Goal: Task Accomplishment & Management: Complete application form

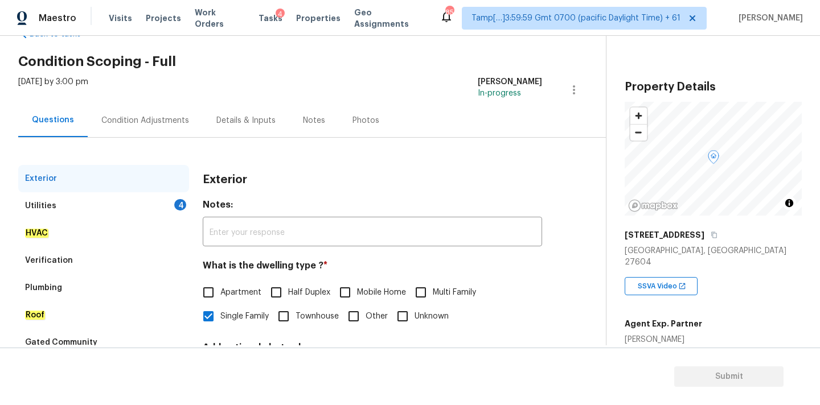
scroll to position [143, 0]
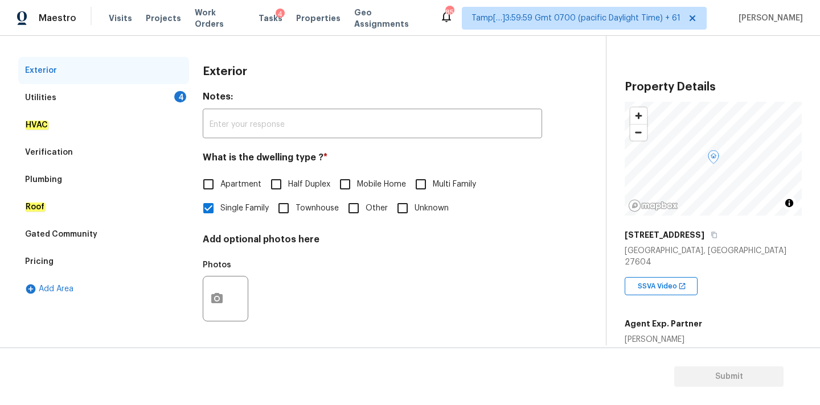
click at [145, 95] on div "Utilities 4" at bounding box center [103, 97] width 171 height 27
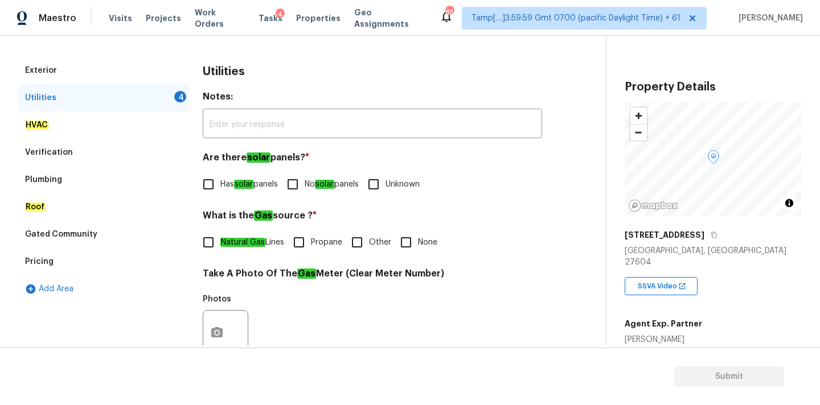
click at [119, 72] on div "Exterior" at bounding box center [103, 70] width 171 height 27
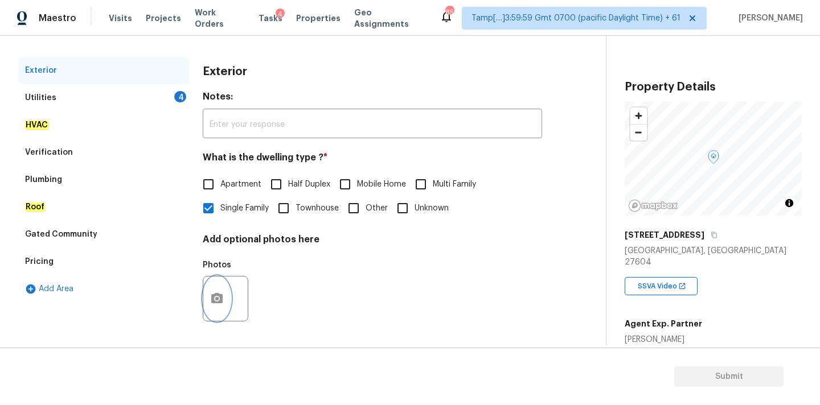
click at [219, 295] on icon "button" at bounding box center [216, 298] width 11 height 10
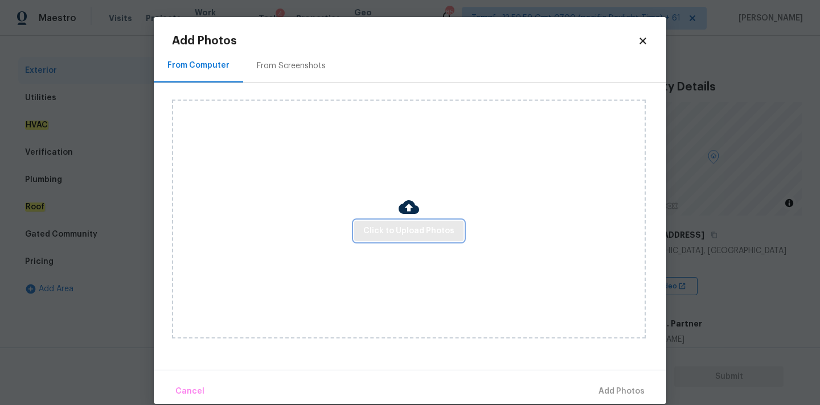
click at [377, 233] on span "Click to Upload Photos" at bounding box center [408, 231] width 91 height 14
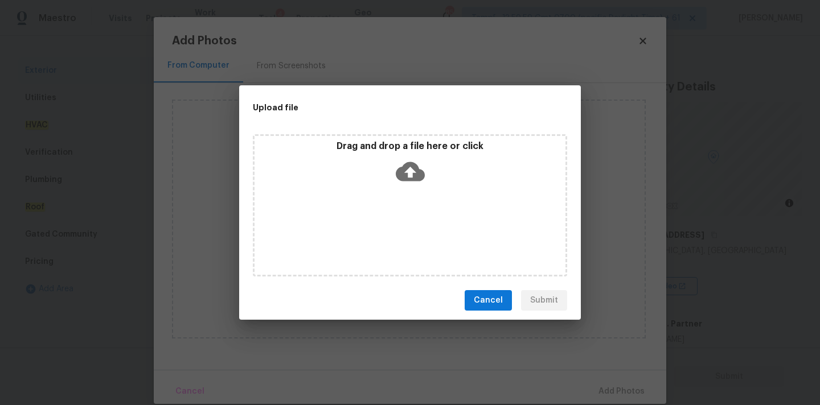
click at [404, 170] on icon at bounding box center [410, 171] width 29 height 19
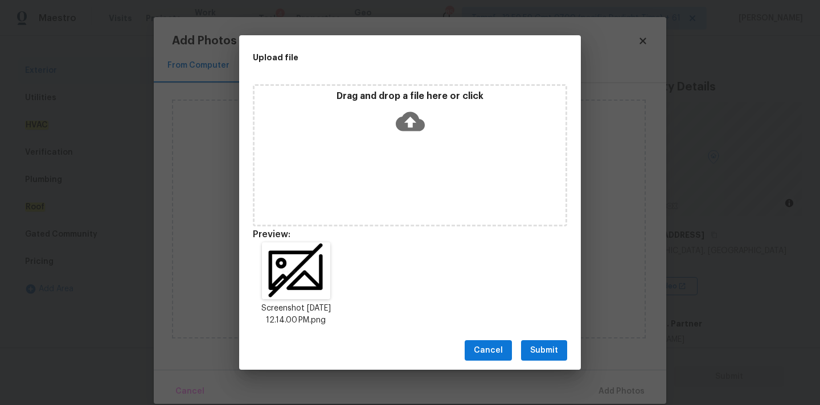
click at [538, 352] on span "Submit" at bounding box center [544, 351] width 28 height 14
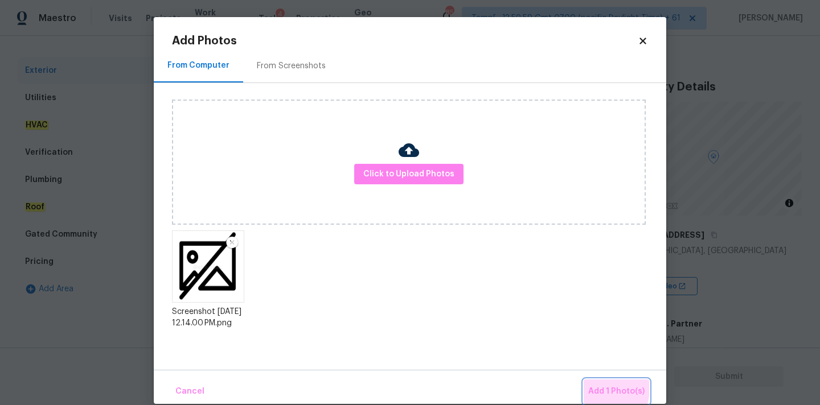
click at [600, 389] on span "Add 1 Photo(s)" at bounding box center [616, 392] width 56 height 14
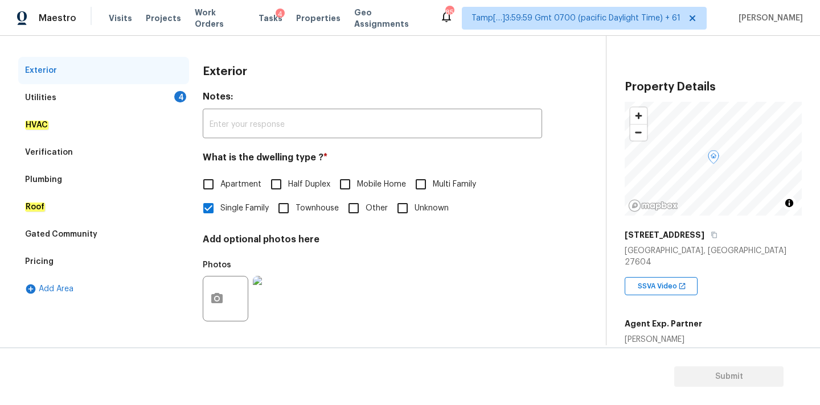
click at [156, 98] on div "Utilities 4" at bounding box center [103, 97] width 171 height 27
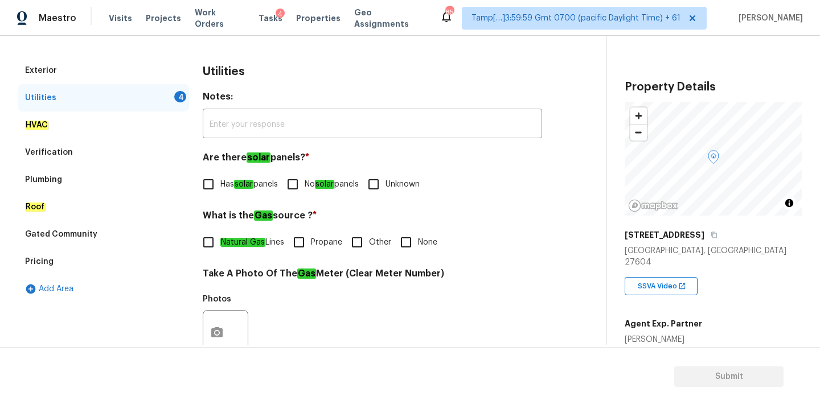
click at [246, 187] on em "solar" at bounding box center [243, 184] width 19 height 9
click at [220, 187] on input "Has solar panels" at bounding box center [208, 184] width 24 height 24
checkbox input "true"
click at [305, 190] on input "No solar panels" at bounding box center [293, 184] width 24 height 24
checkbox input "true"
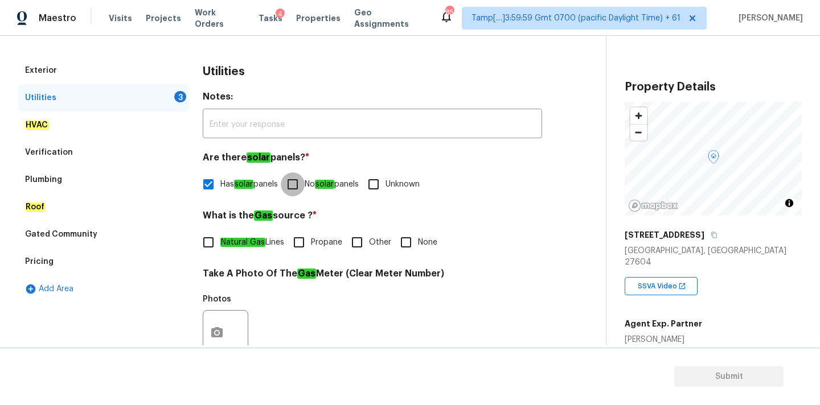
checkbox input "false"
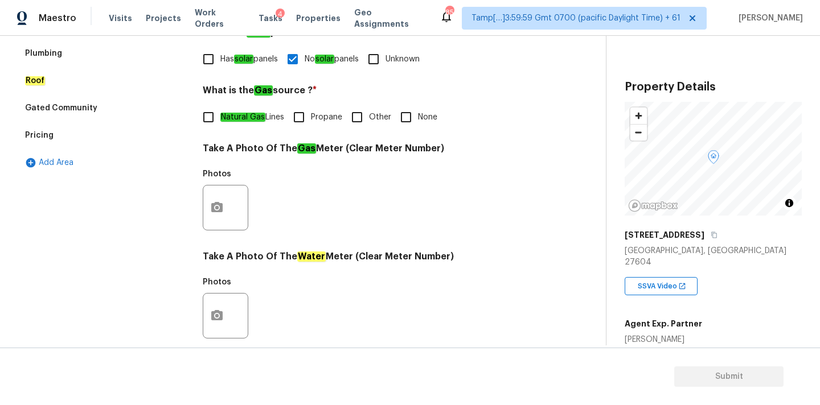
scroll to position [291, 0]
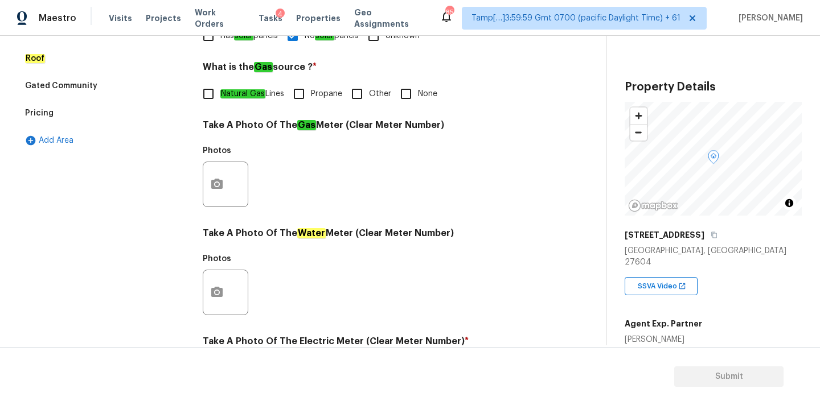
click at [269, 89] on span "Natural Gas Lines" at bounding box center [252, 94] width 64 height 12
click at [220, 89] on input "Natural Gas Lines" at bounding box center [208, 94] width 24 height 24
checkbox input "true"
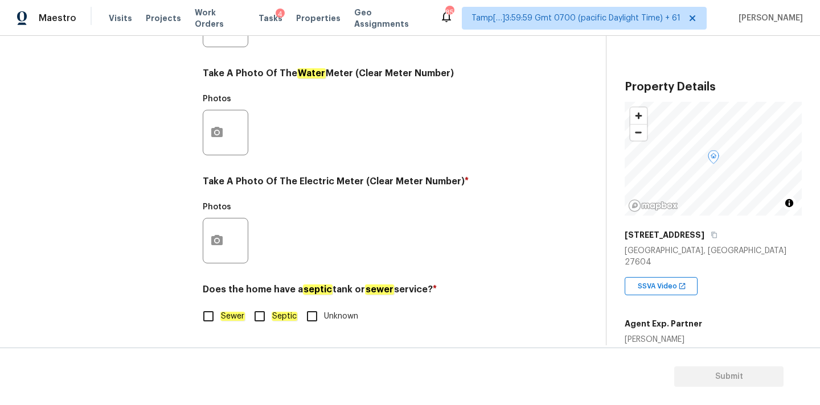
click at [228, 318] on em "Sewer" at bounding box center [232, 316] width 24 height 9
click at [220, 318] on input "Sewer" at bounding box center [208, 317] width 24 height 24
checkbox input "true"
click at [226, 235] on button "button" at bounding box center [216, 241] width 27 height 44
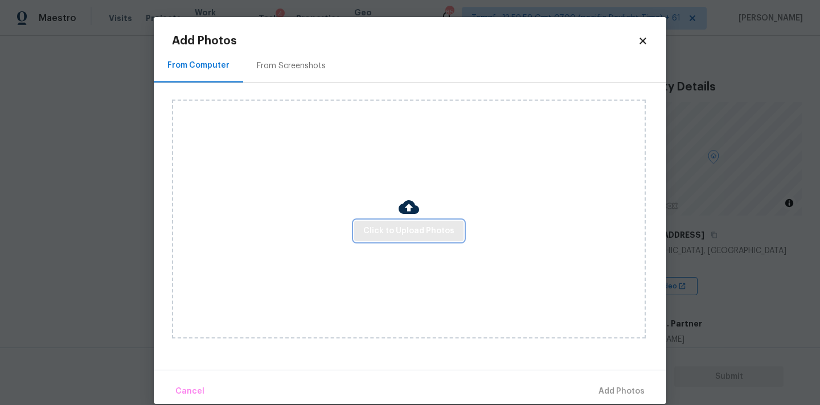
click at [376, 222] on button "Click to Upload Photos" at bounding box center [408, 231] width 109 height 21
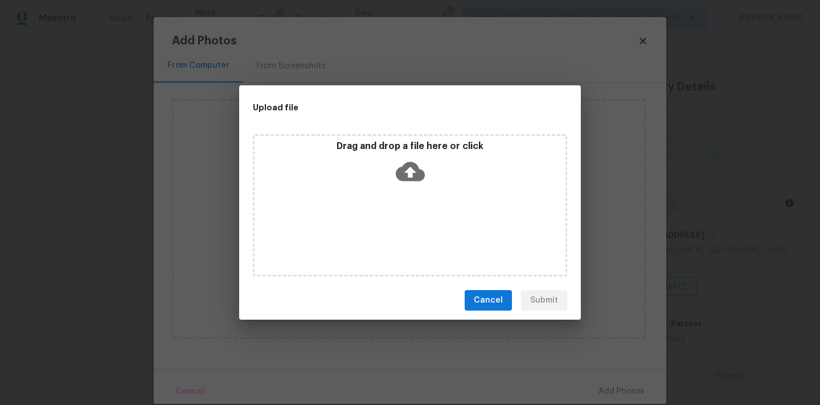
click at [414, 171] on icon at bounding box center [410, 171] width 29 height 29
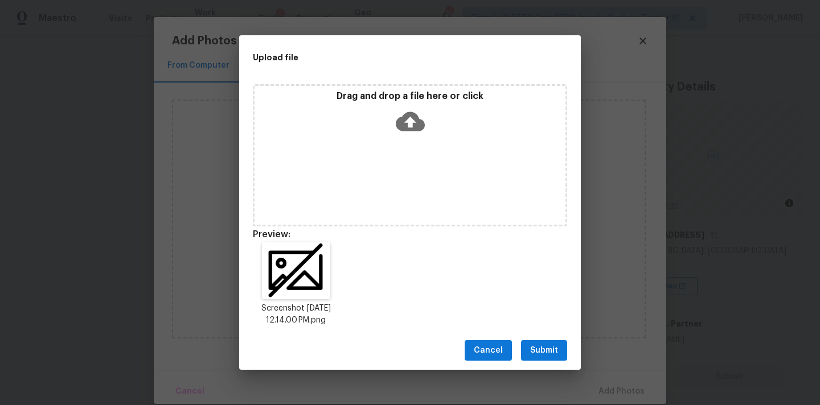
click at [557, 354] on span "Submit" at bounding box center [544, 351] width 28 height 14
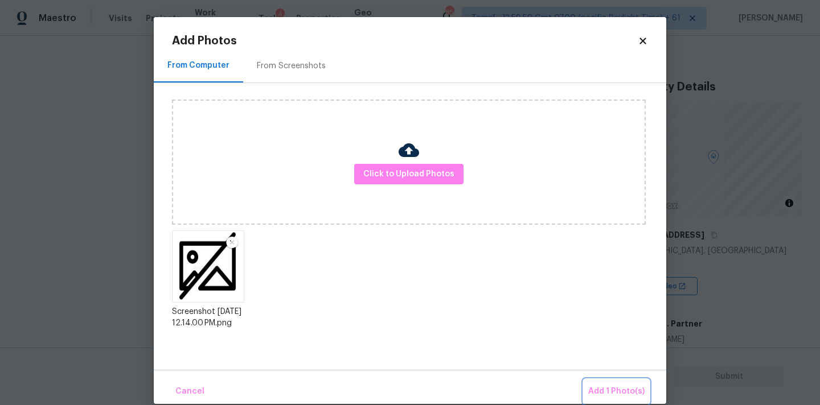
click at [600, 384] on button "Add 1 Photo(s)" at bounding box center [616, 392] width 65 height 24
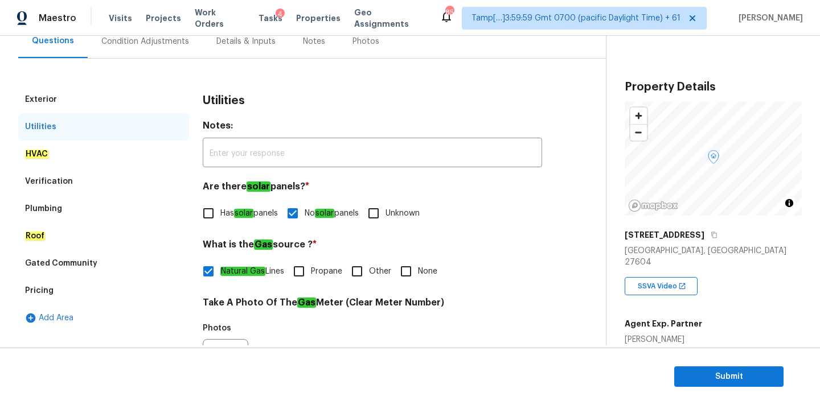
scroll to position [89, 0]
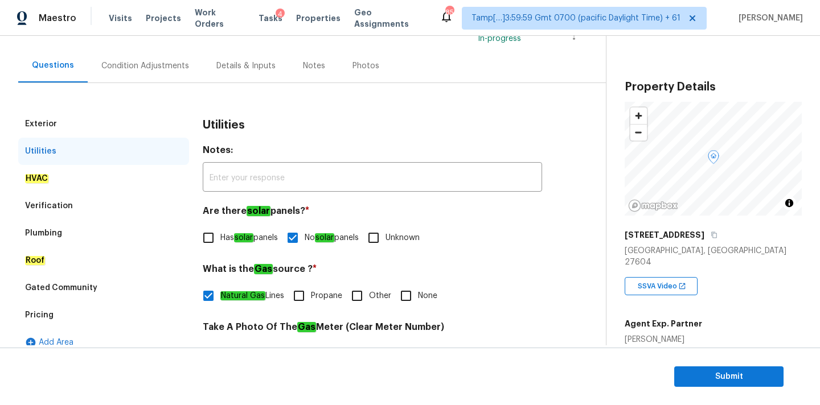
click at [134, 73] on div "Condition Adjustments" at bounding box center [145, 66] width 115 height 34
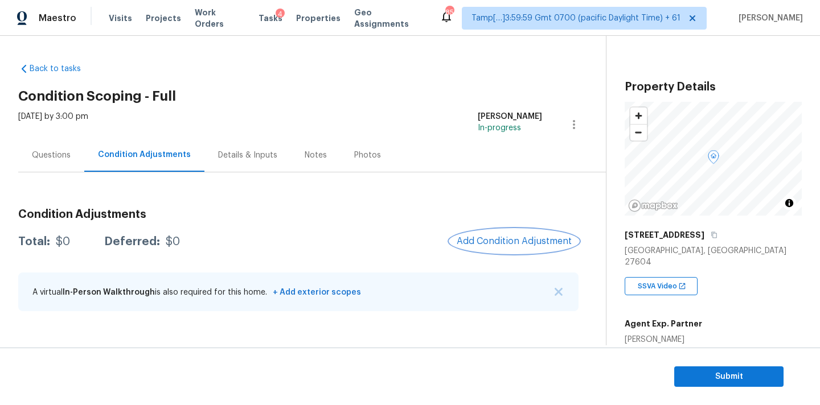
click at [473, 240] on span "Add Condition Adjustment" at bounding box center [514, 241] width 115 height 10
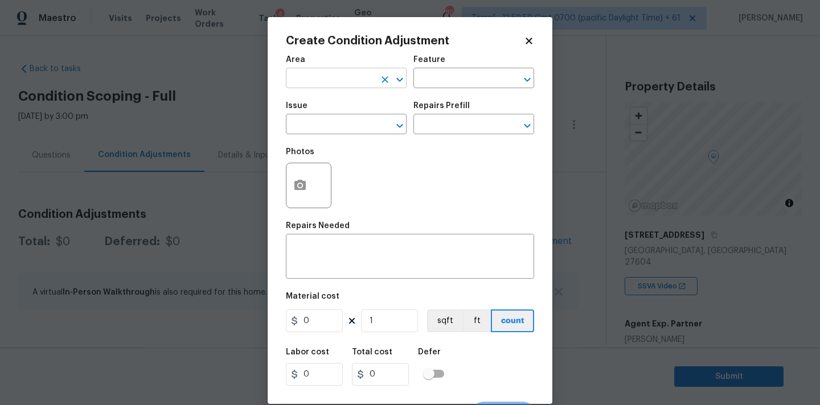
click at [332, 81] on input "text" at bounding box center [330, 80] width 89 height 18
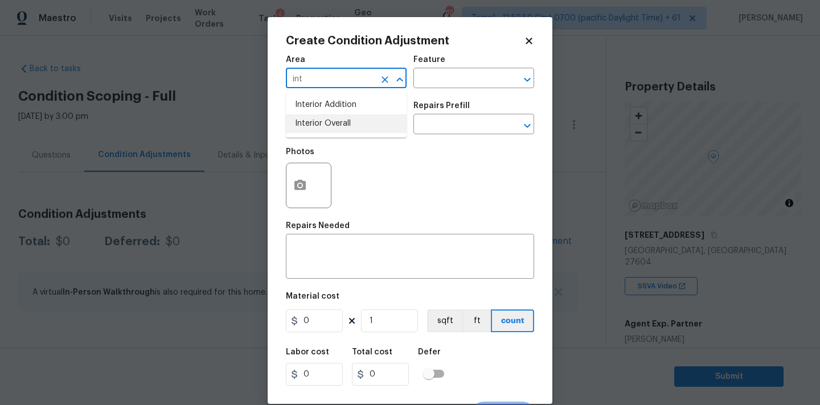
click at [342, 126] on li "Interior Overall" at bounding box center [346, 123] width 121 height 19
type input "Interior Overall"
click at [342, 126] on input "text" at bounding box center [330, 126] width 89 height 18
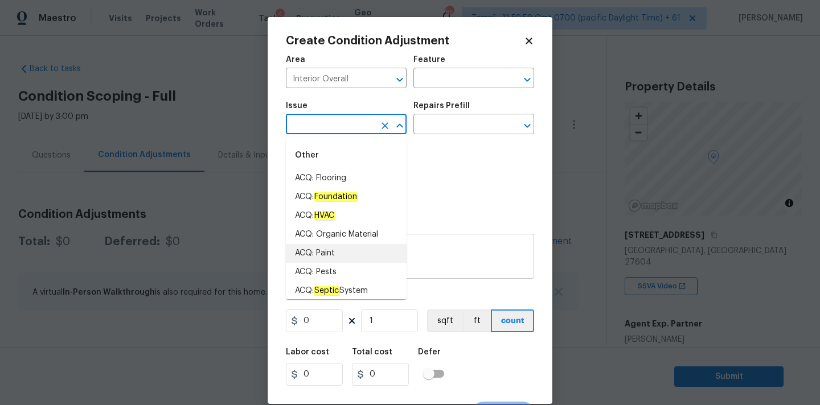
click at [348, 248] on li "ACQ: Paint" at bounding box center [346, 253] width 121 height 19
type input "ACQ: Paint"
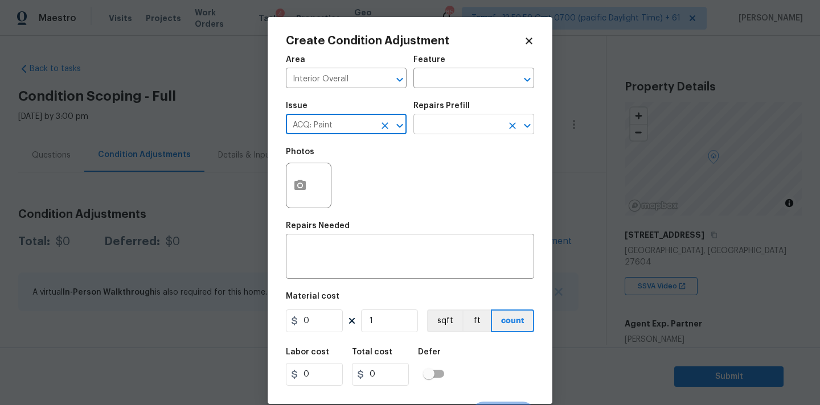
click at [452, 118] on input "text" at bounding box center [457, 126] width 89 height 18
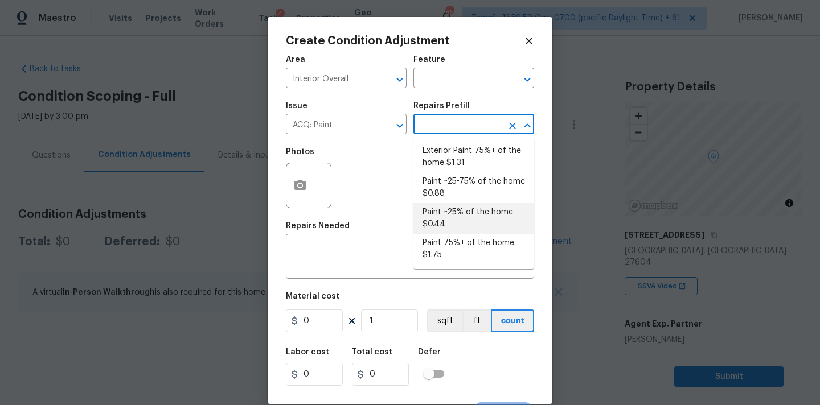
click at [458, 211] on li "Paint ~25% of the home $0.44" at bounding box center [473, 218] width 121 height 31
type input "Acquisition"
type textarea "Acquisition Scope: ~25% of the home needs interior paint"
type input "0.44"
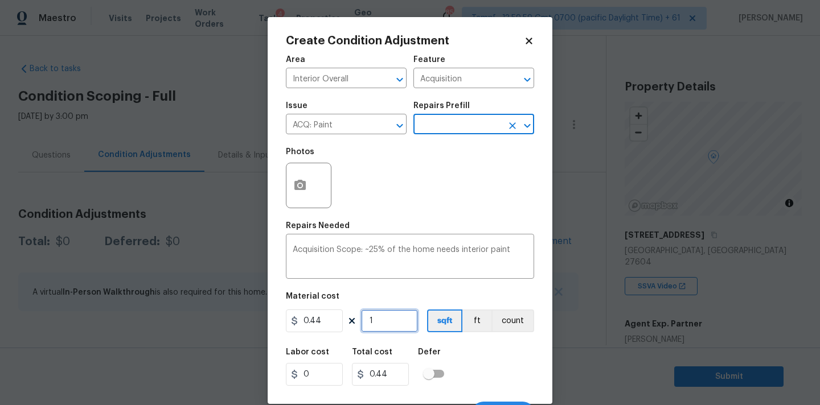
click at [393, 322] on input "1" at bounding box center [389, 321] width 57 height 23
type input "19"
type input "8.36"
type input "196"
type input "86.24"
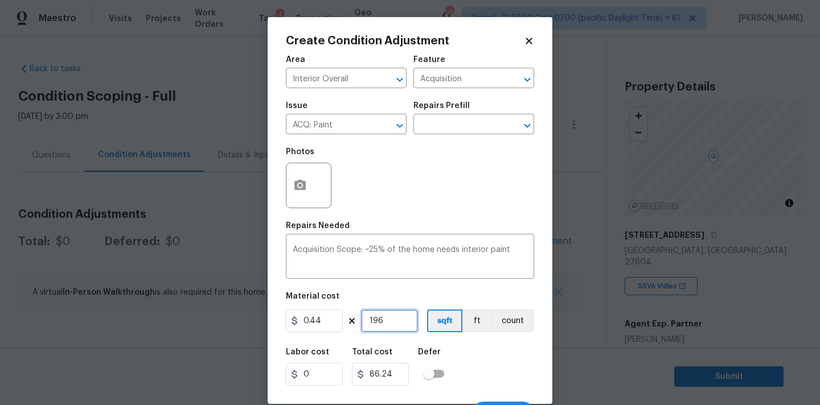
type input "1968"
type input "865.92"
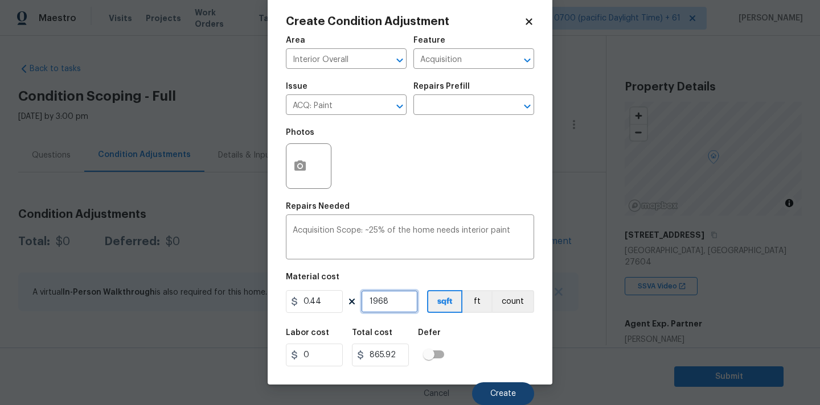
type input "1968"
click at [492, 394] on span "Create" at bounding box center [503, 394] width 26 height 9
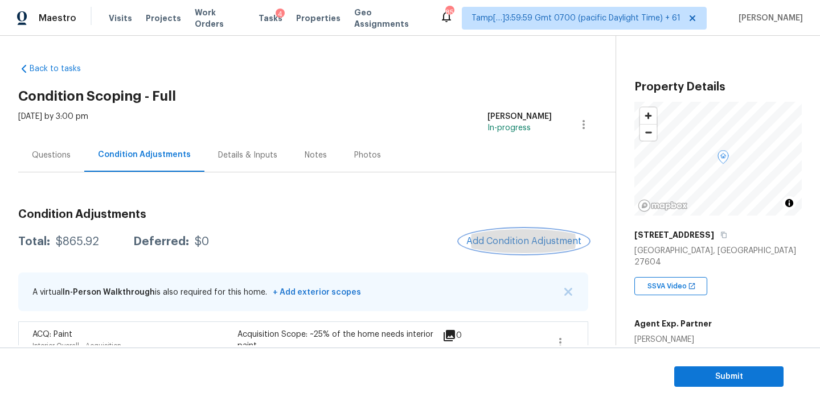
click at [510, 237] on span "Add Condition Adjustment" at bounding box center [523, 241] width 115 height 10
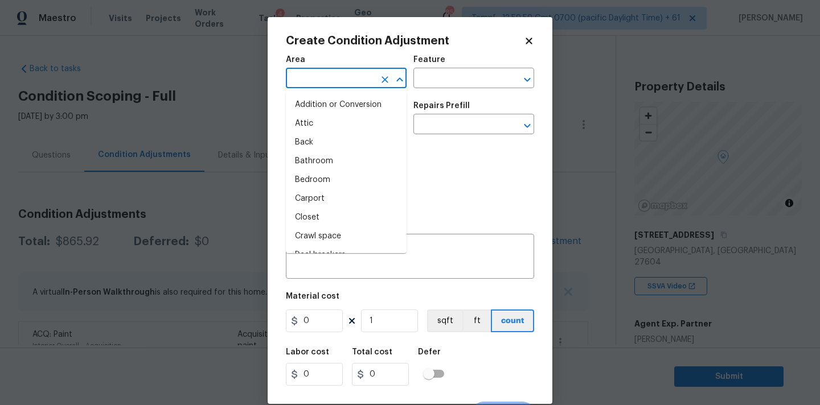
click at [331, 83] on input "text" at bounding box center [330, 80] width 89 height 18
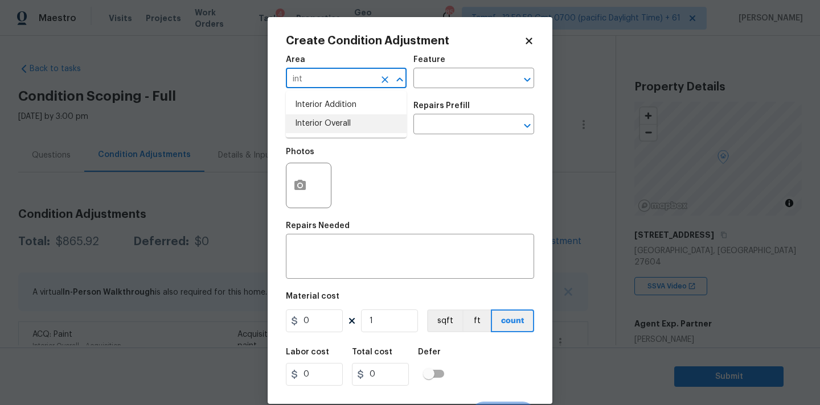
click at [335, 120] on li "Interior Overall" at bounding box center [346, 123] width 121 height 19
type input "Interior Overall"
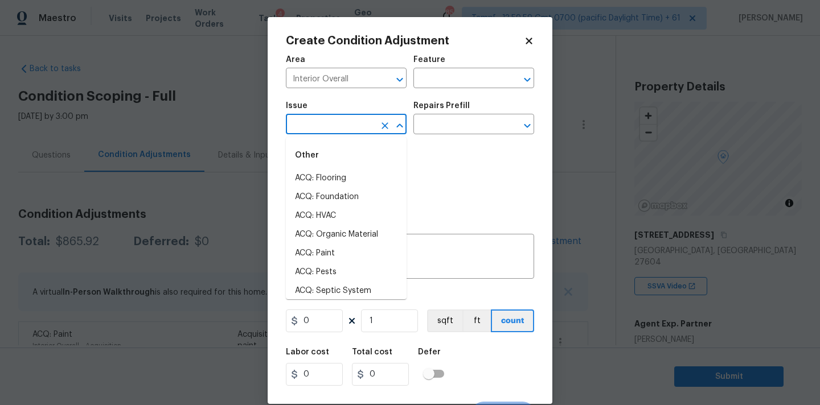
click at [335, 131] on input "text" at bounding box center [330, 126] width 89 height 18
click at [335, 172] on li "ACQ: Flooring" at bounding box center [346, 178] width 121 height 19
type input "ACQ: Flooring"
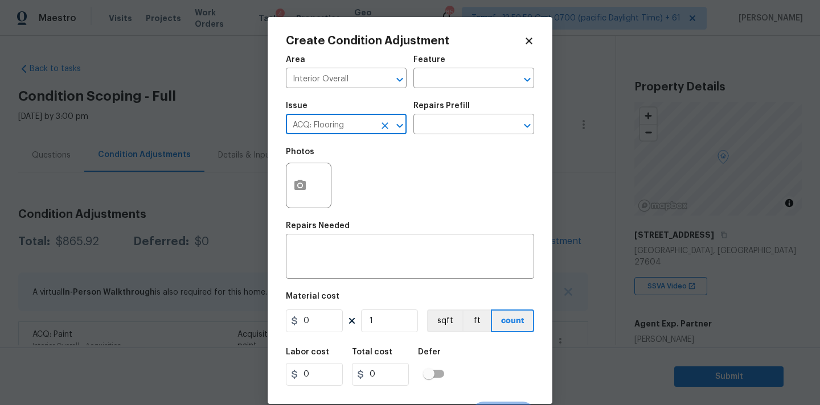
click at [454, 114] on div "Repairs Prefill" at bounding box center [473, 109] width 121 height 15
click at [454, 128] on input "text" at bounding box center [457, 126] width 89 height 18
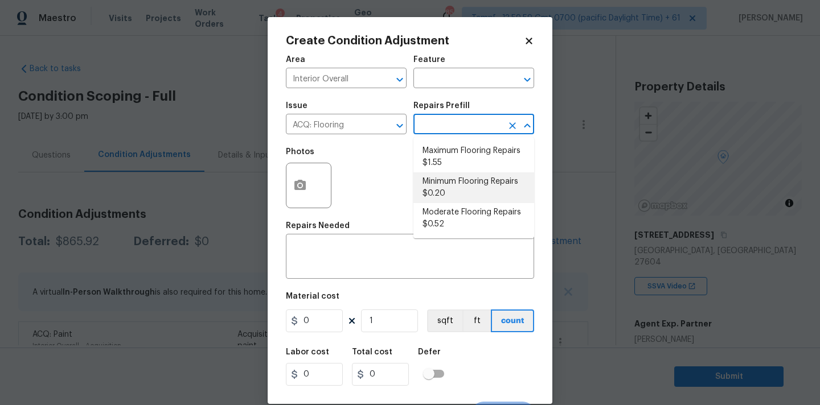
click at [452, 186] on li "Minimum Flooring Repairs $0.20" at bounding box center [473, 187] width 121 height 31
type input "Acquisition"
type textarea "Acquisition Scope: Minimum flooring repairs"
type input "0.2"
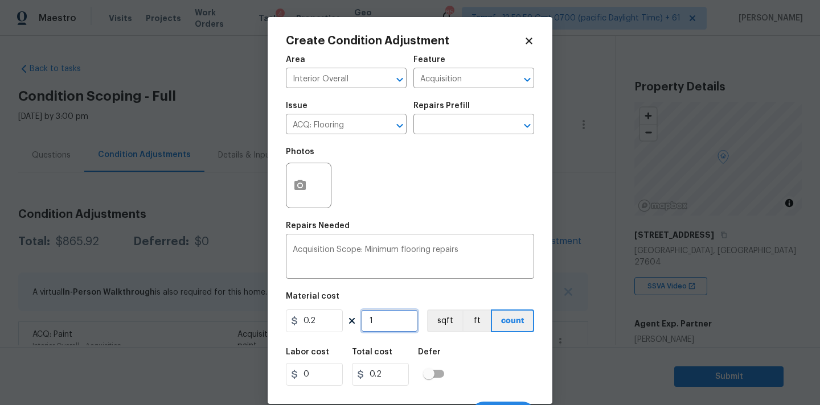
click at [384, 322] on input "1" at bounding box center [389, 321] width 57 height 23
type input "19"
type input "3.8"
type input "196"
type input "39.2"
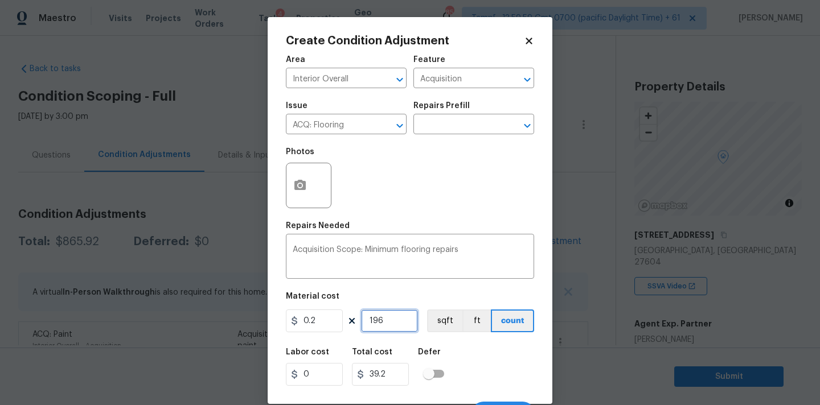
type input "1968"
type input "393.6"
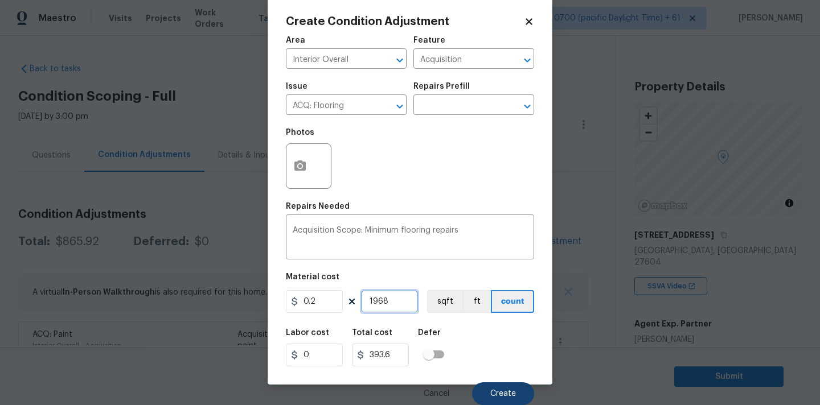
type input "1968"
click at [490, 389] on button "Create" at bounding box center [503, 394] width 62 height 23
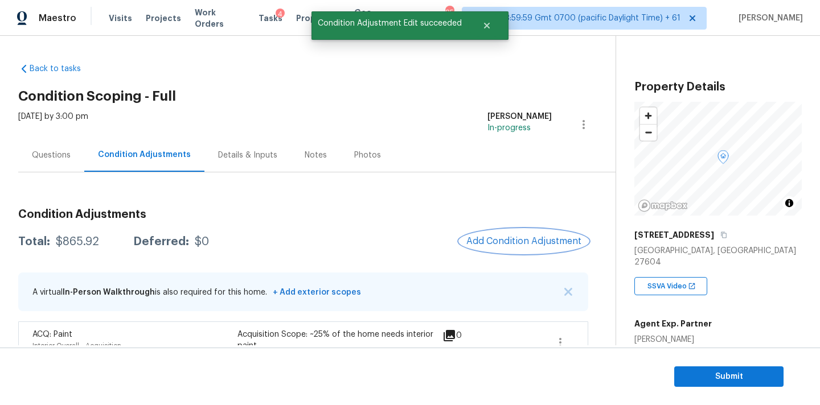
scroll to position [0, 0]
click at [492, 241] on span "Add Condition Adjustment" at bounding box center [523, 241] width 115 height 10
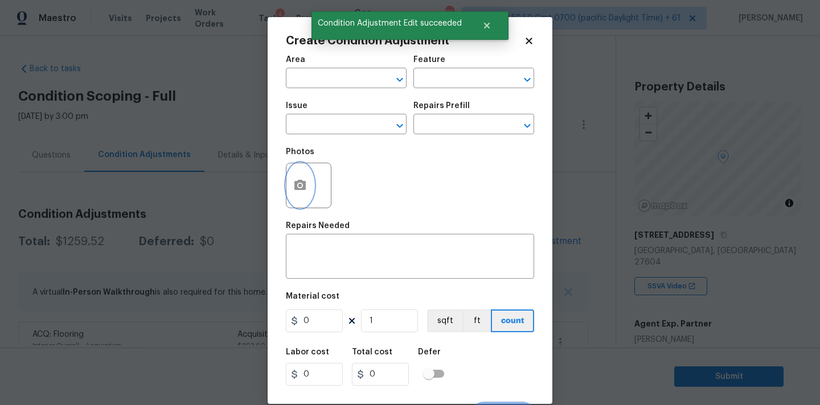
click at [305, 198] on button "button" at bounding box center [299, 185] width 27 height 44
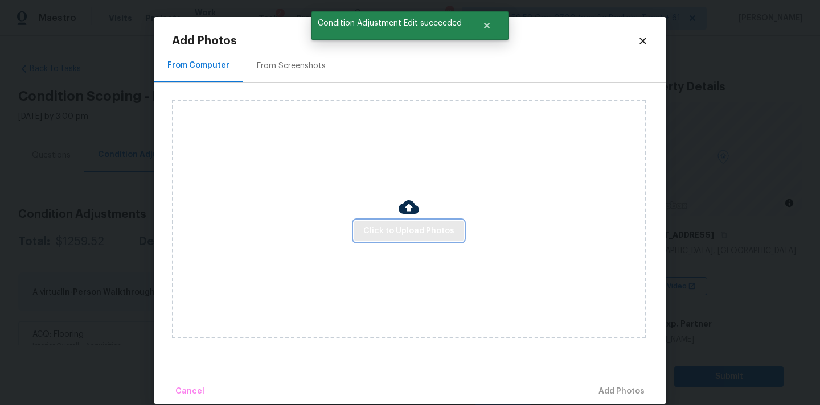
click at [366, 226] on span "Click to Upload Photos" at bounding box center [408, 231] width 91 height 14
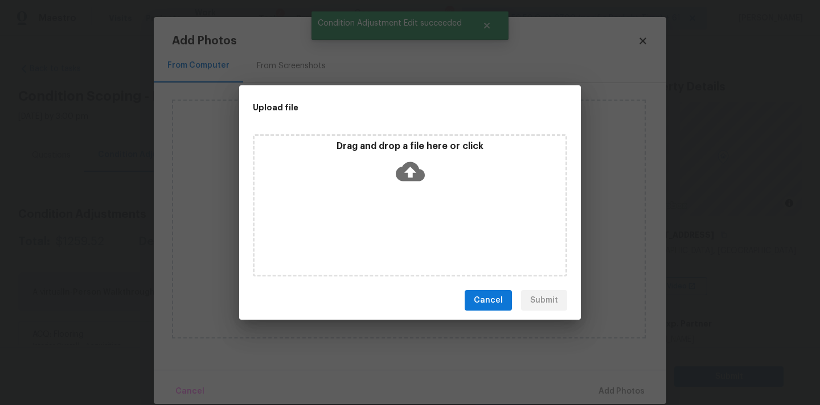
click at [397, 161] on icon at bounding box center [410, 171] width 29 height 29
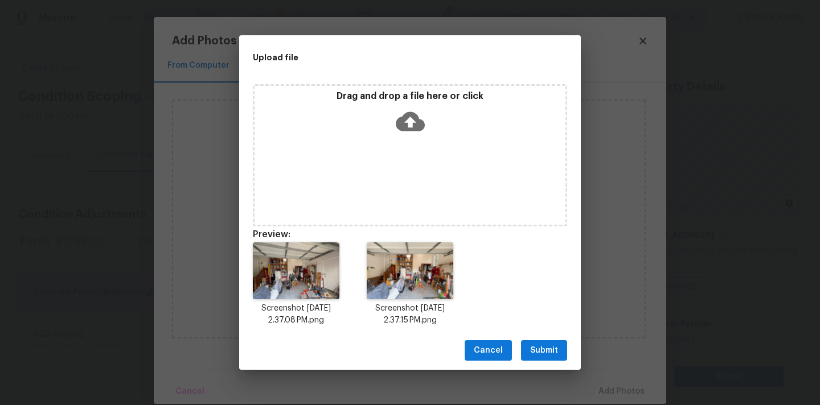
click at [540, 351] on span "Submit" at bounding box center [544, 351] width 28 height 14
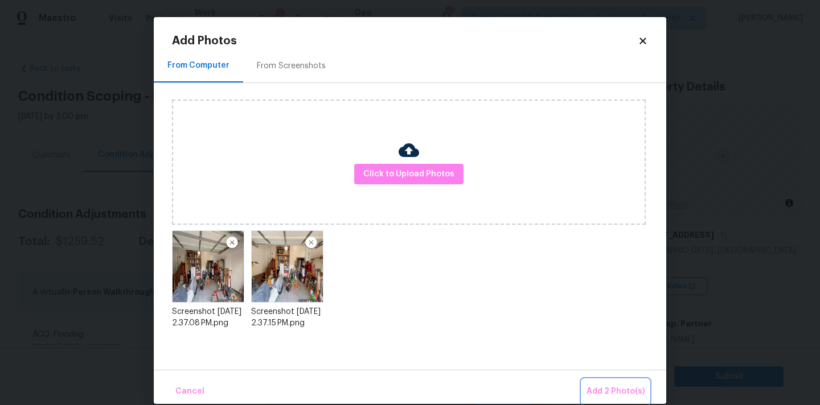
click at [617, 385] on span "Add 2 Photo(s)" at bounding box center [615, 392] width 58 height 14
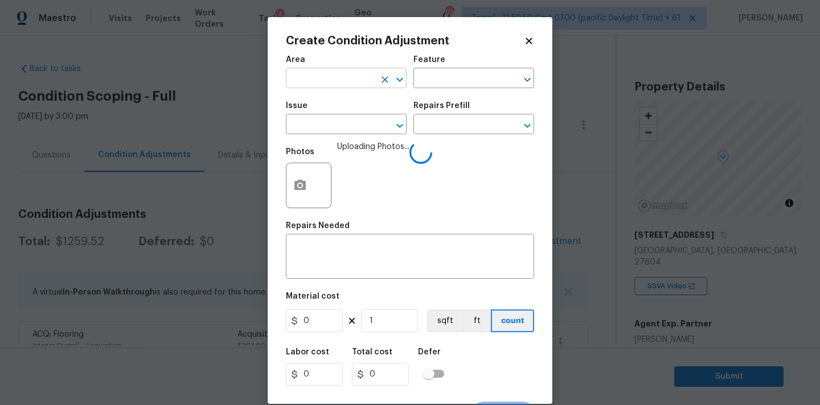
click at [322, 76] on input "text" at bounding box center [330, 80] width 89 height 18
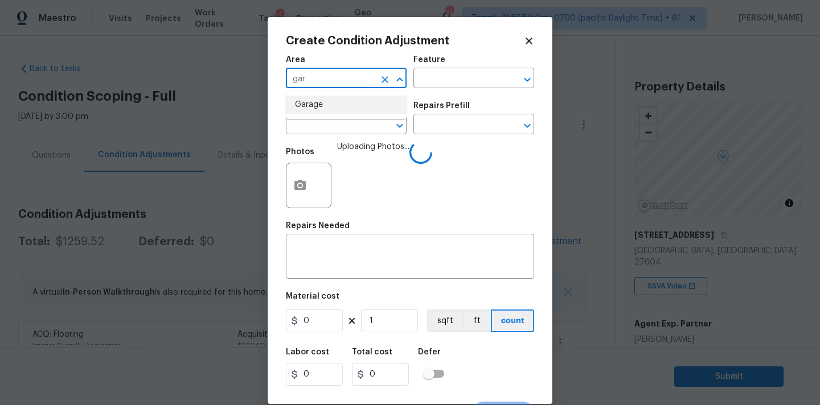
click at [323, 101] on li "Garage" at bounding box center [346, 105] width 121 height 19
type input "Garage"
click at [325, 122] on input "text" at bounding box center [330, 126] width 89 height 18
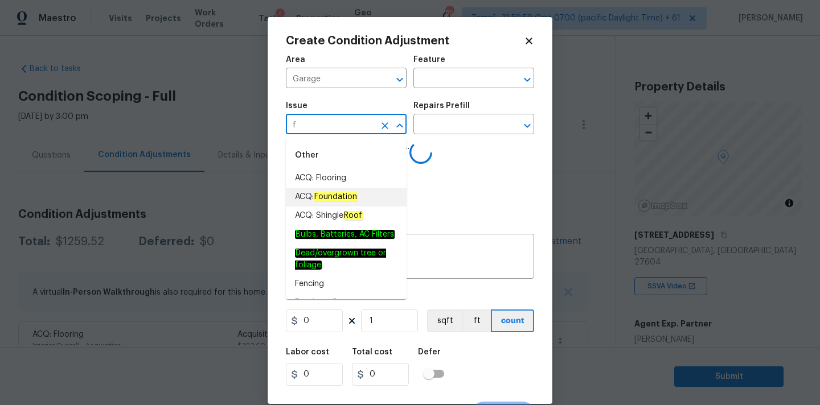
click at [337, 194] on em "Foundation" at bounding box center [336, 196] width 44 height 9
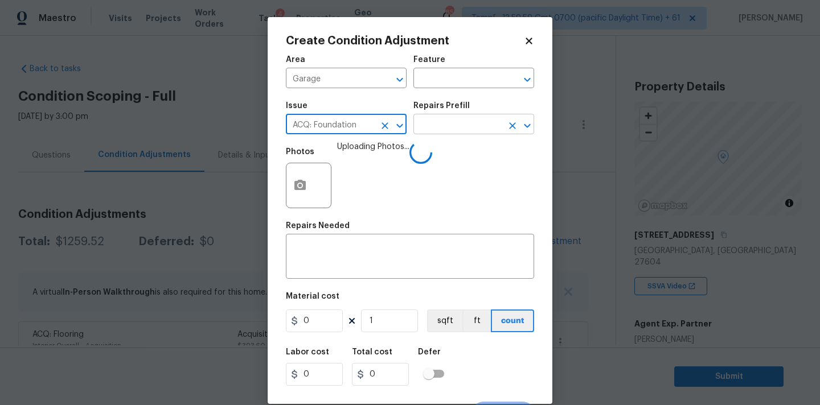
type input "ACQ: Foundation"
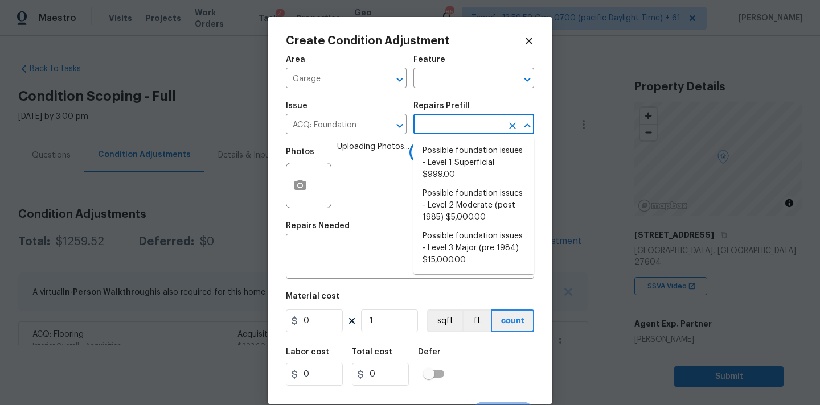
click at [449, 128] on input "text" at bounding box center [457, 126] width 89 height 18
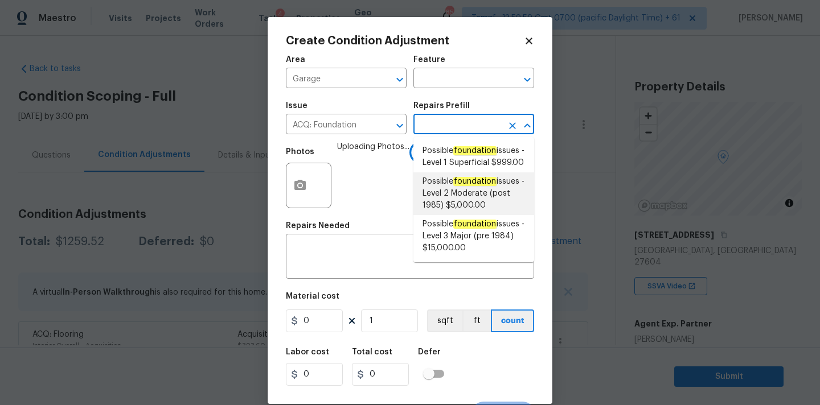
click at [465, 203] on span "Possible foundation issues - Level 2 Moderate (post 1985) $5,000.00" at bounding box center [473, 194] width 102 height 36
type input "Acquisition"
type textarea "Possible foundation issues - Level 2 Moderate: Disclaimer: This is NOT a techni…"
type input "5000"
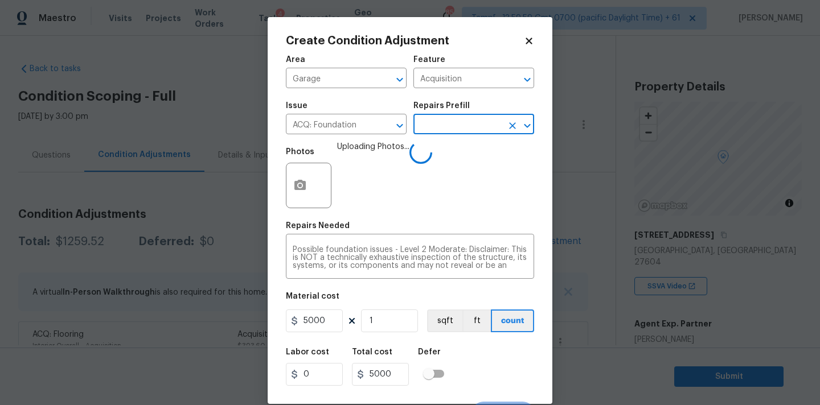
scroll to position [20, 0]
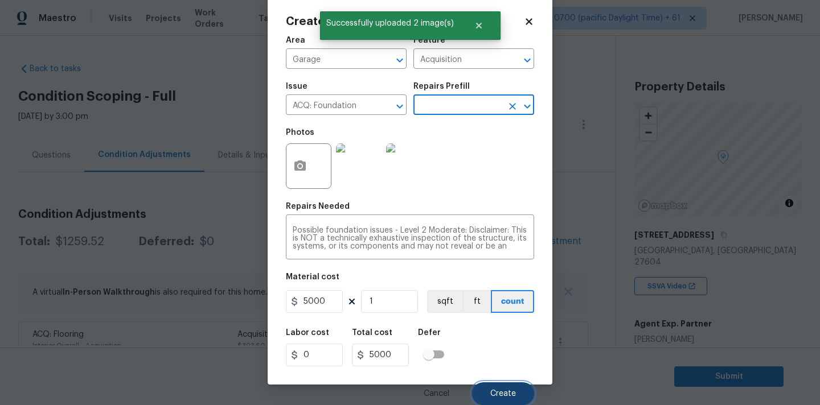
click at [502, 393] on span "Create" at bounding box center [503, 394] width 26 height 9
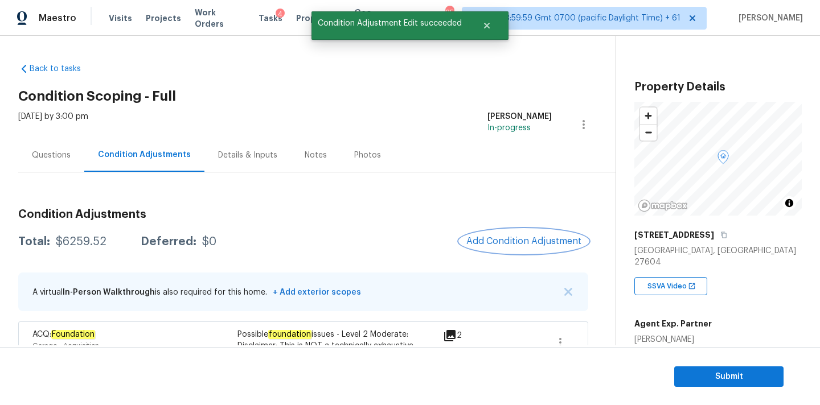
scroll to position [0, 0]
click at [507, 235] on button "Add Condition Adjustment" at bounding box center [523, 241] width 129 height 24
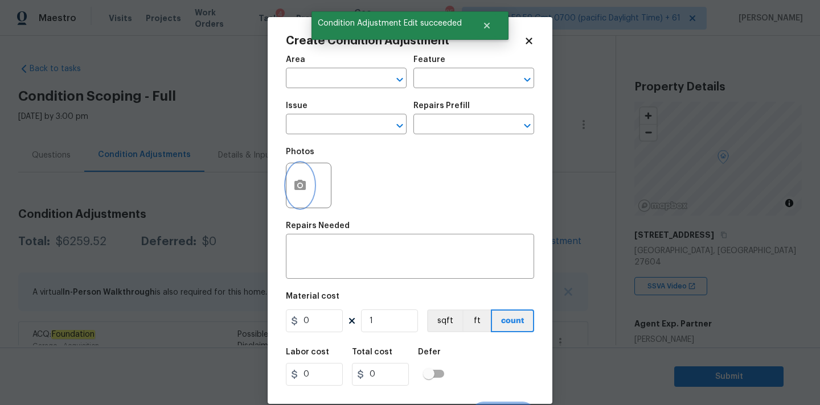
click at [307, 184] on button "button" at bounding box center [299, 185] width 27 height 44
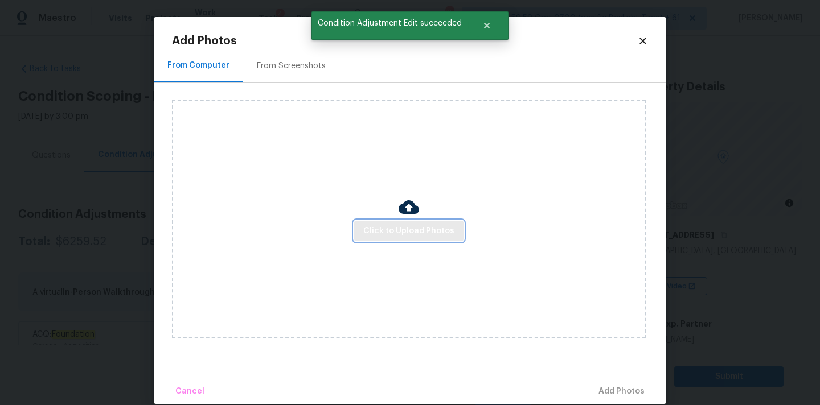
click at [389, 231] on span "Click to Upload Photos" at bounding box center [408, 231] width 91 height 14
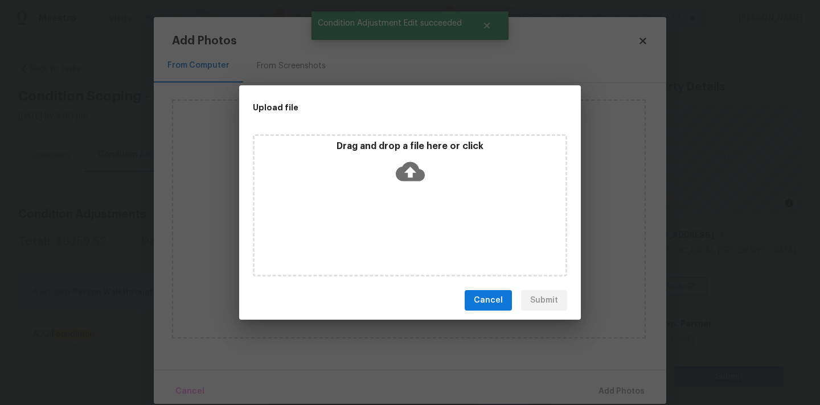
click at [412, 173] on icon at bounding box center [410, 171] width 29 height 29
